Goal: Information Seeking & Learning: Find specific fact

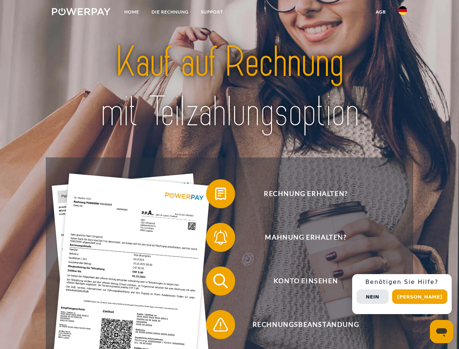
click at [81, 13] on img at bounding box center [81, 11] width 59 height 7
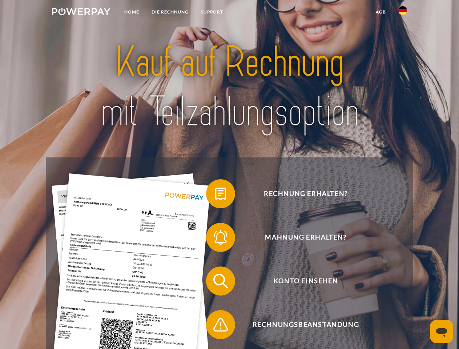
click at [403, 13] on img at bounding box center [402, 10] width 9 height 9
click at [381, 12] on link "agb" at bounding box center [381, 11] width 23 height 13
click at [215, 195] on span at bounding box center [210, 194] width 36 height 36
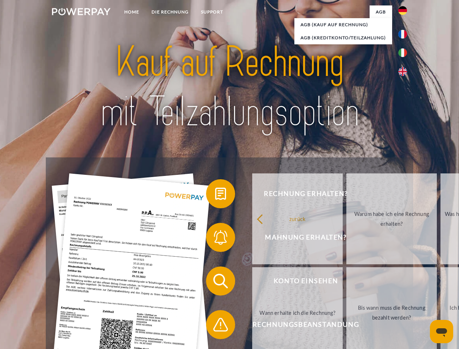
click at [215, 239] on div "Rechnung erhalten? Mahnung erhalten? Konto einsehen" at bounding box center [229, 302] width 367 height 291
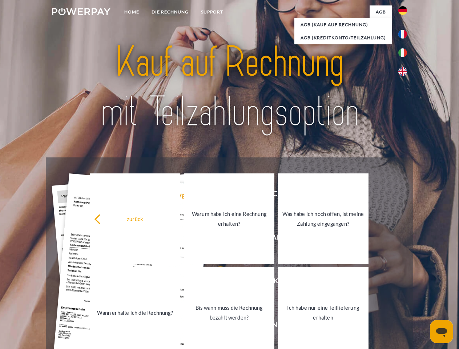
click at [215, 282] on link "Bis wann muss die Rechnung bezahlt werden?" at bounding box center [229, 312] width 91 height 91
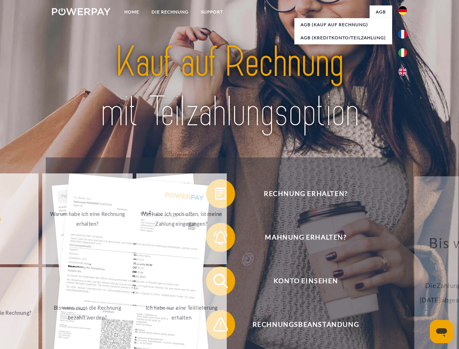
click at [215, 326] on span at bounding box center [210, 324] width 36 height 36
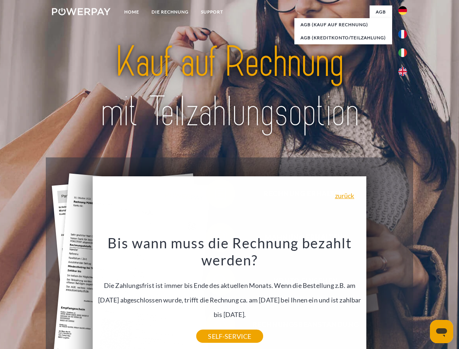
click at [405, 294] on div "Rechnung erhalten? Mahnung erhalten? Konto einsehen" at bounding box center [229, 302] width 367 height 291
click at [387, 295] on span "Konto einsehen" at bounding box center [306, 280] width 178 height 29
click at [422, 297] on header "Home DIE RECHNUNG SUPPORT" at bounding box center [229, 251] width 459 height 502
